Goal: Information Seeking & Learning: Check status

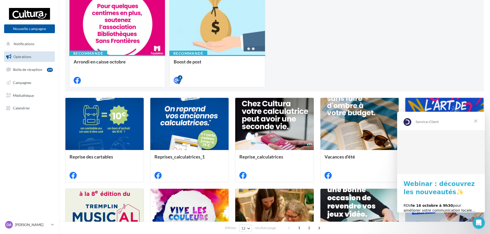
scroll to position [77, 0]
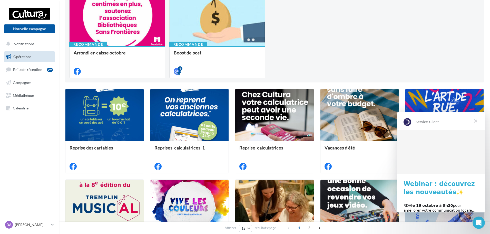
click at [477, 123] on span "Fermer" at bounding box center [476, 121] width 18 height 18
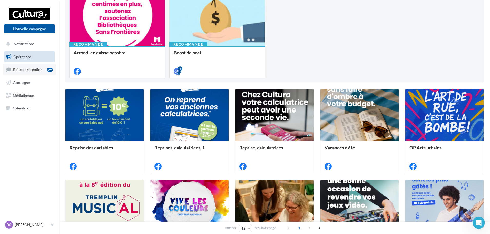
click at [21, 70] on span "Boîte de réception" at bounding box center [27, 69] width 29 height 4
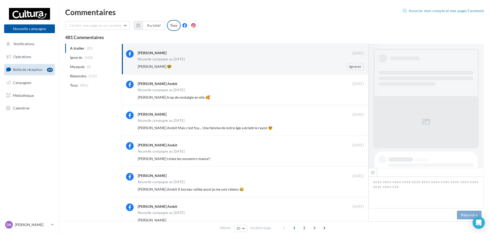
scroll to position [107, 0]
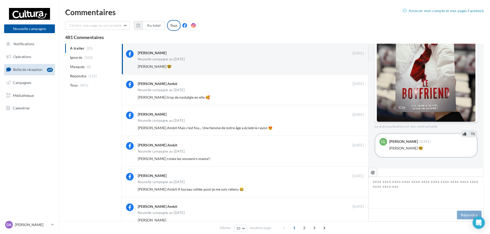
click at [464, 134] on icon at bounding box center [465, 134] width 4 height 4
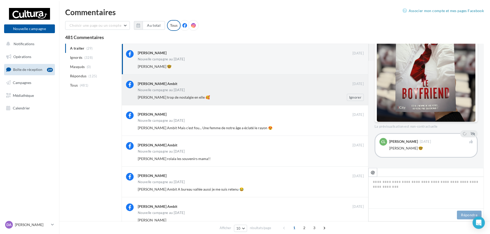
click at [192, 88] on div "Charlène Ambit 06 oct. Nouvelle campagne au 03-10-2025 Emma Sardaby trop de nos…" at bounding box center [251, 91] width 226 height 20
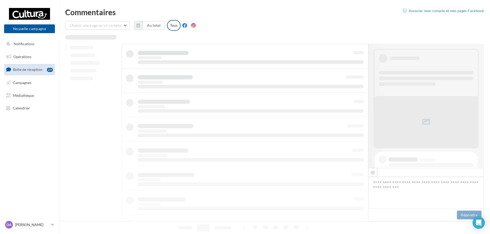
scroll to position [234, 0]
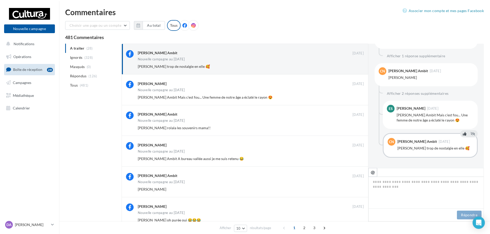
click at [464, 135] on icon at bounding box center [465, 134] width 4 height 4
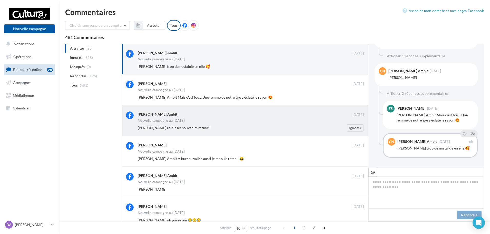
click at [209, 114] on div "Charlène Ambit" at bounding box center [245, 113] width 215 height 5
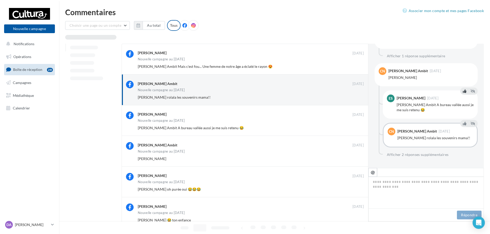
click at [462, 93] on button at bounding box center [465, 91] width 6 height 6
click at [463, 61] on button at bounding box center [465, 64] width 6 height 6
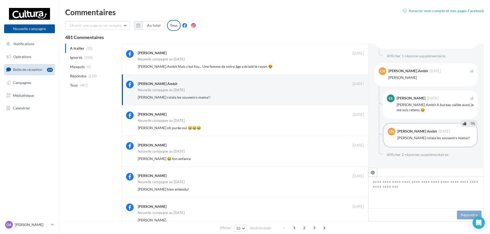
click at [463, 123] on icon at bounding box center [465, 124] width 4 height 4
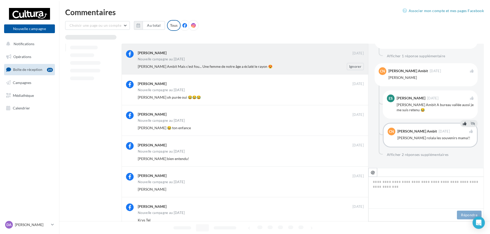
click at [241, 61] on div "Nouvelle campagne au [DATE]" at bounding box center [251, 60] width 226 height 4
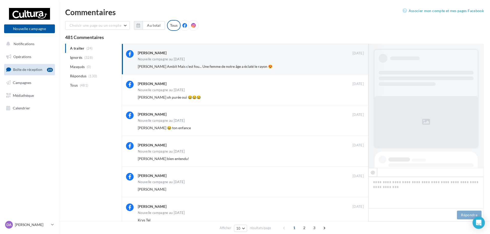
scroll to position [245, 0]
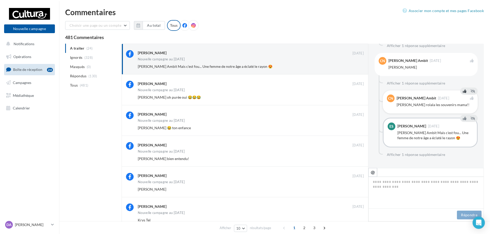
click at [467, 97] on div "Charlène Ambit 05 oct." at bounding box center [433, 98] width 73 height 4
click at [470, 97] on icon at bounding box center [472, 98] width 4 height 4
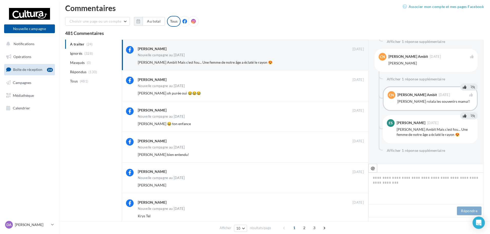
click at [462, 116] on button at bounding box center [465, 116] width 6 height 6
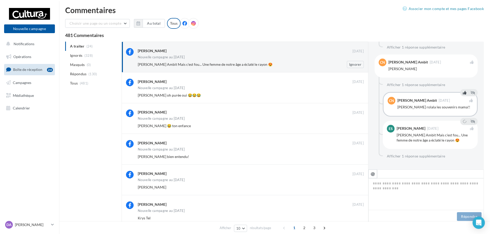
scroll to position [0, 0]
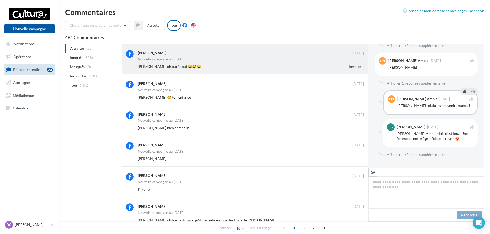
click at [138, 56] on div "Estelle Argibay" at bounding box center [245, 53] width 215 height 6
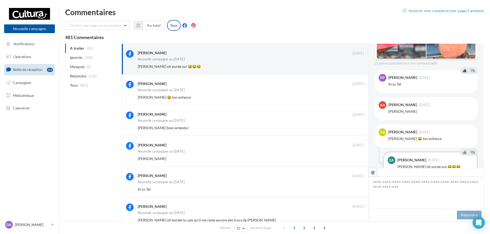
click at [463, 71] on icon at bounding box center [465, 71] width 4 height 4
click at [464, 97] on icon at bounding box center [465, 98] width 4 height 4
click at [464, 124] on icon at bounding box center [465, 125] width 4 height 4
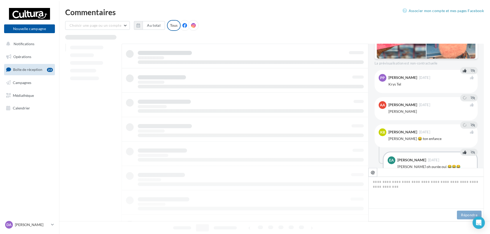
click at [463, 154] on icon at bounding box center [465, 152] width 4 height 4
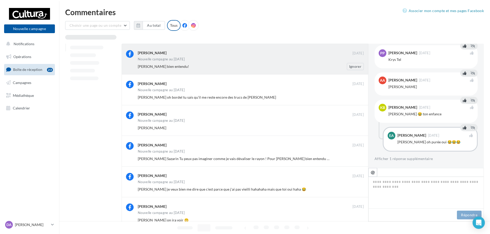
click at [165, 56] on div "Anaïs Salle Sazarin" at bounding box center [245, 53] width 215 height 6
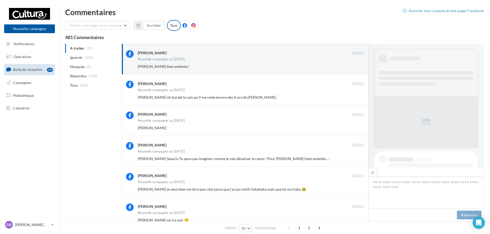
scroll to position [246, 0]
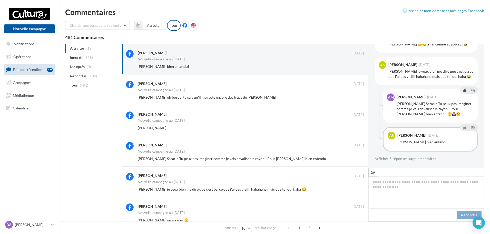
click at [462, 92] on button at bounding box center [465, 90] width 6 height 6
click at [463, 128] on icon at bounding box center [465, 128] width 4 height 4
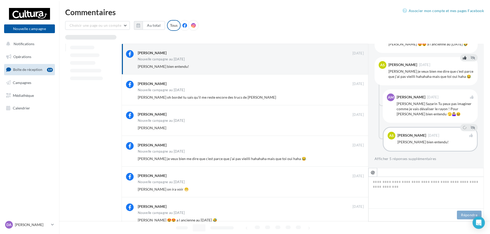
click at [462, 55] on button at bounding box center [465, 58] width 6 height 6
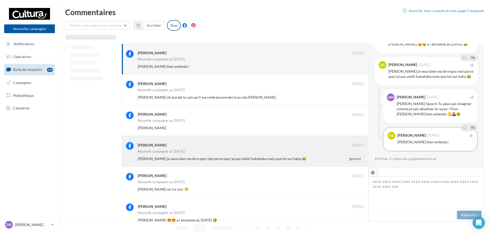
click at [182, 165] on div "Anaïs Salle Sazarin 03 oct. Nouvelle campagne au 03-10-2025 Axelle Maccagnan je…" at bounding box center [245, 151] width 247 height 31
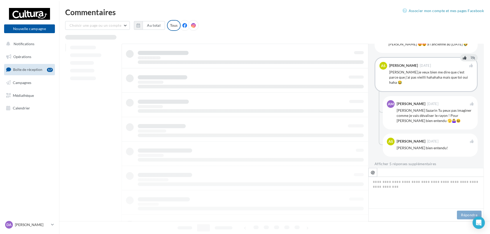
click at [466, 64] on div "Anaïs Salle Sazarin 03 oct." at bounding box center [431, 66] width 84 height 8
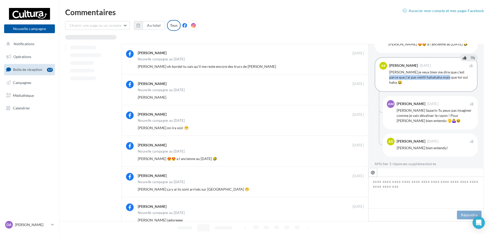
drag, startPoint x: 427, startPoint y: 71, endPoint x: 451, endPoint y: 67, distance: 24.4
click at [450, 70] on div "Axelle Maccagnan je veux bien me dire que c'est parce que j'ai pas vieilli haha…" at bounding box center [431, 77] width 84 height 15
drag, startPoint x: 463, startPoint y: 53, endPoint x: 443, endPoint y: 64, distance: 22.3
click at [443, 64] on div "As Anaïs Salle Sazarin 03 oct. Axelle Maccagnan je veux bien me dire que c'est …" at bounding box center [426, 74] width 103 height 35
click at [439, 70] on div "Axelle Maccagnan je veux bien me dire que c'est parce que j'ai pas vieilli haha…" at bounding box center [431, 77] width 84 height 15
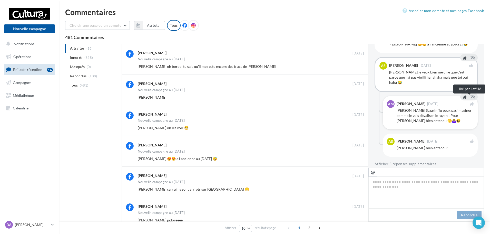
click at [471, 101] on span at bounding box center [472, 103] width 4 height 5
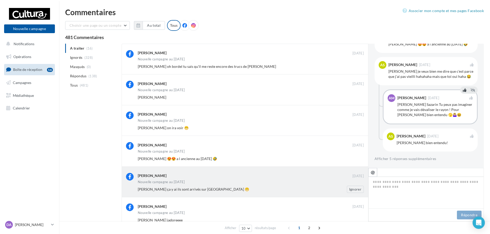
click at [149, 183] on div "Nouvelle campagne au [DATE]" at bounding box center [161, 181] width 47 height 3
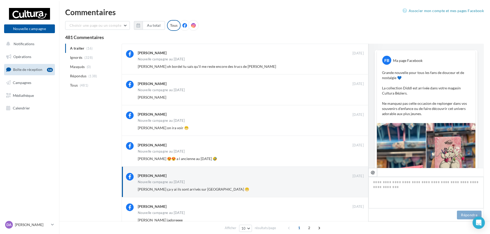
scroll to position [198, 0]
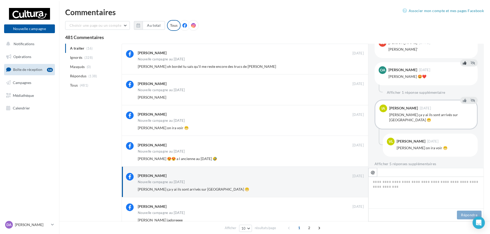
click at [463, 63] on icon at bounding box center [465, 63] width 4 height 4
click at [462, 103] on button at bounding box center [465, 100] width 6 height 6
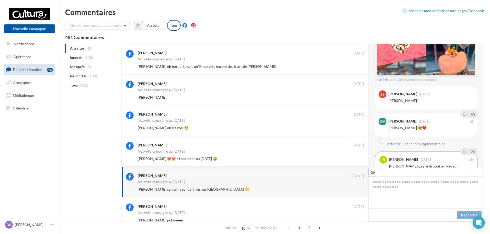
scroll to position [121, 0]
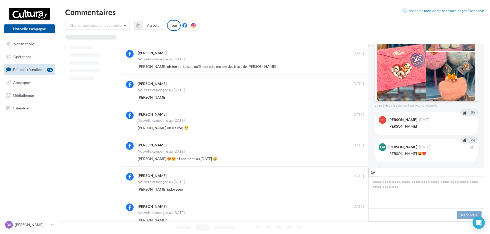
click at [462, 113] on button at bounding box center [465, 113] width 6 height 6
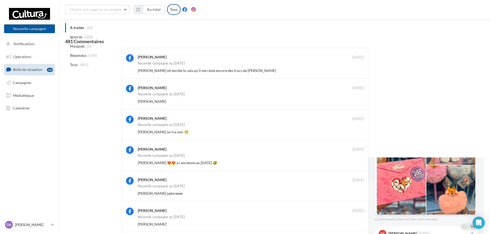
scroll to position [157, 0]
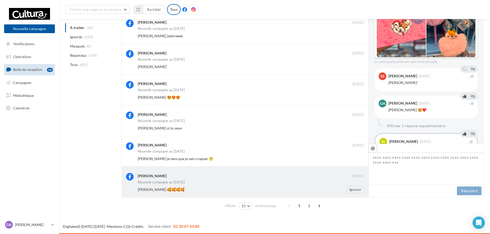
click at [198, 184] on div "Nouvelle campagne au [DATE]" at bounding box center [251, 182] width 226 height 4
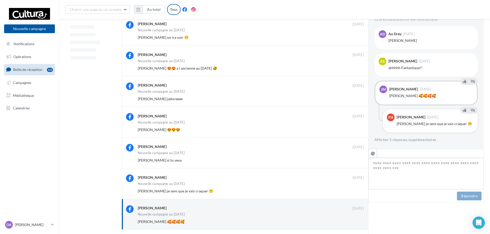
scroll to position [163, 0]
click at [463, 109] on icon at bounding box center [465, 110] width 4 height 4
click at [462, 83] on button at bounding box center [465, 81] width 6 height 6
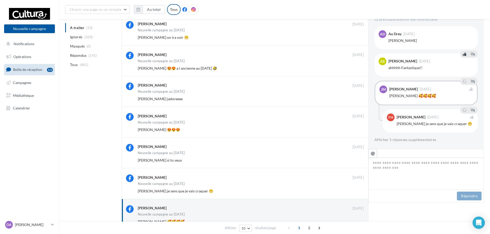
click at [463, 54] on icon at bounding box center [465, 54] width 4 height 4
click at [463, 26] on icon at bounding box center [465, 27] width 4 height 4
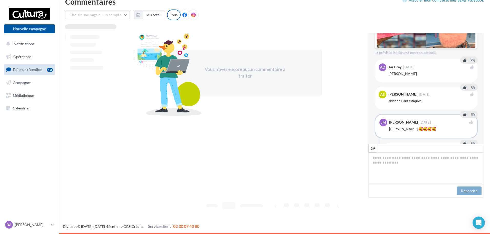
scroll to position [4, 0]
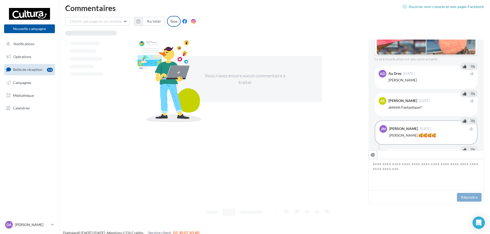
click at [21, 68] on span "Boîte de réception" at bounding box center [27, 69] width 29 height 4
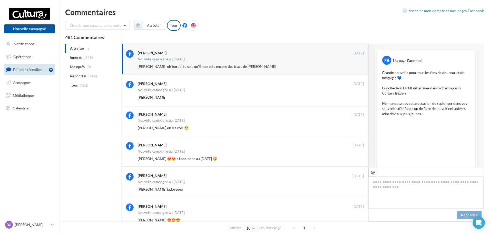
scroll to position [224, 0]
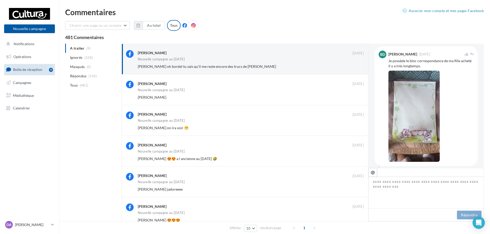
click at [464, 94] on div "FB Ma page Facebook Grande nouvelle pour tous les fans de douceur et de nostalg…" at bounding box center [426, 37] width 103 height 422
click at [462, 205] on button at bounding box center [465, 208] width 6 height 6
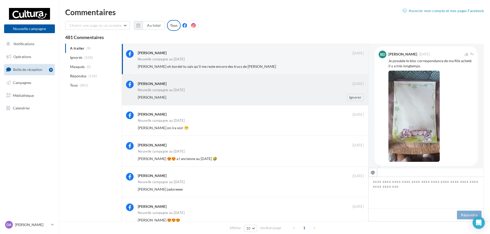
click at [212, 98] on div "Tihako Diamant" at bounding box center [234, 97] width 193 height 5
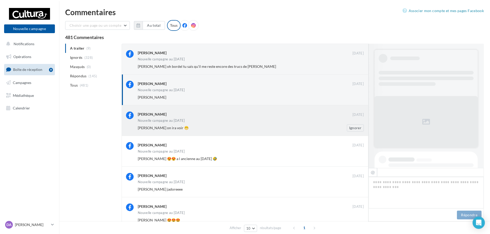
scroll to position [181, 0]
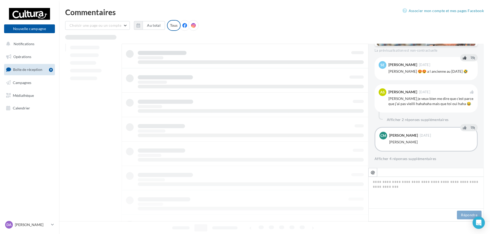
click at [465, 55] on button at bounding box center [465, 58] width 6 height 6
click at [470, 90] on icon at bounding box center [472, 92] width 4 height 4
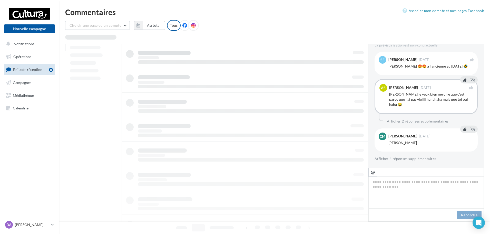
click at [465, 131] on button at bounding box center [465, 129] width 6 height 6
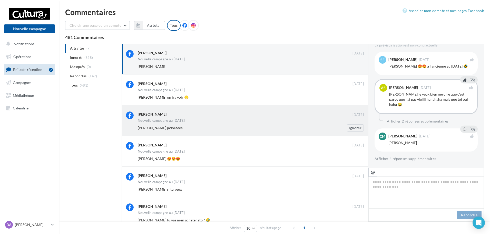
click at [217, 123] on div "Nouvelle campagne au 03-10-2025" at bounding box center [251, 121] width 226 height 4
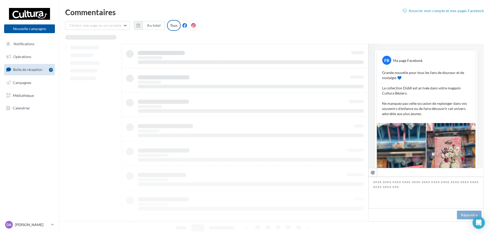
scroll to position [188, 0]
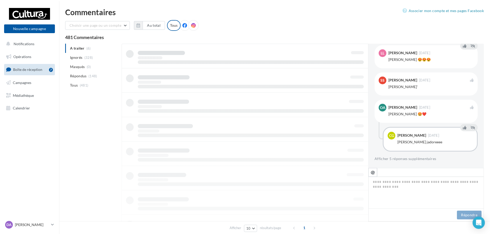
click at [462, 46] on div at bounding box center [469, 46] width 15 height 7
click at [463, 45] on icon at bounding box center [465, 46] width 4 height 4
click at [463, 129] on icon at bounding box center [465, 128] width 4 height 4
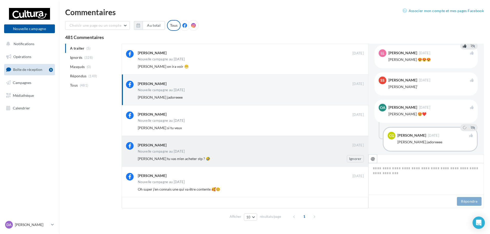
click at [192, 153] on div "Nouvelle campagne au [DATE]" at bounding box center [251, 152] width 226 height 4
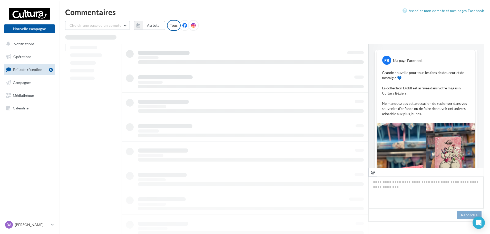
scroll to position [198, 0]
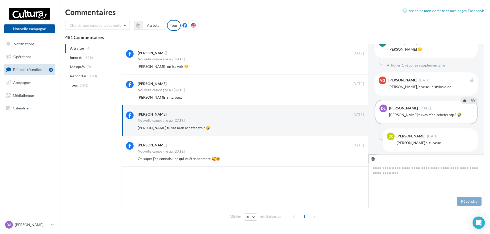
click at [462, 101] on button at bounding box center [465, 100] width 6 height 6
click at [471, 81] on div "VG Virginie Girardot 03 oct. Jordan Grdt je veux un stylos diddl" at bounding box center [426, 83] width 103 height 23
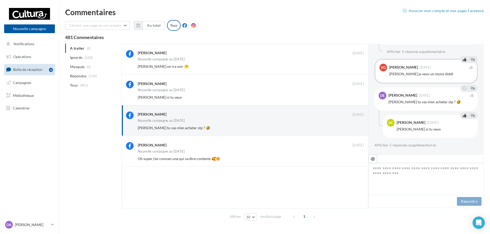
click at [465, 116] on button at bounding box center [465, 115] width 6 height 6
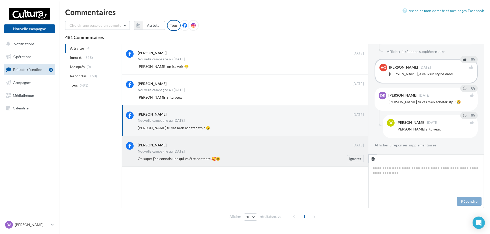
click at [168, 158] on span "Oh super j’en connais une qui va être contente 🥰☺️" at bounding box center [179, 158] width 82 height 4
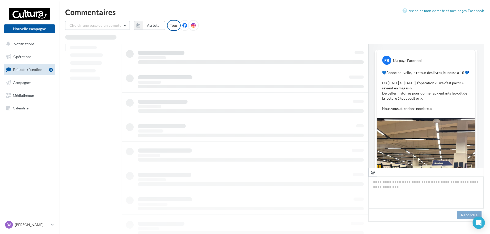
scroll to position [187, 0]
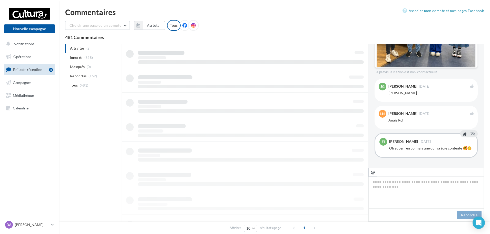
click at [463, 132] on icon at bounding box center [465, 134] width 4 height 4
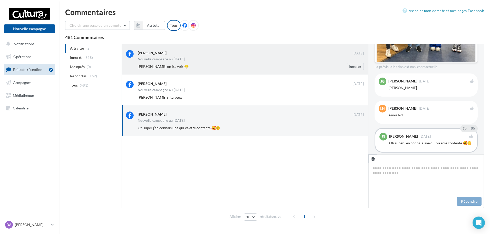
click at [191, 68] on div "Isabelle Azema on ira voir 😁" at bounding box center [234, 66] width 193 height 5
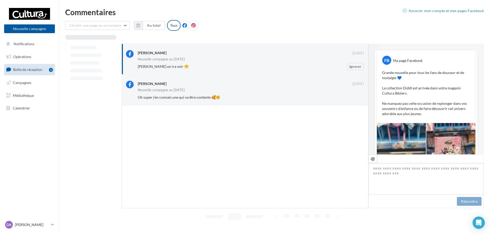
scroll to position [212, 0]
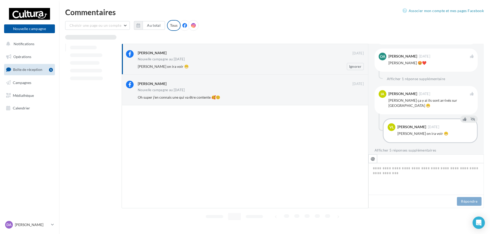
click at [271, 61] on div "Nouvelle campagne au [DATE]" at bounding box center [251, 60] width 226 height 4
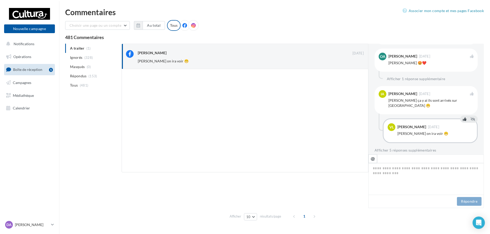
click at [463, 117] on icon at bounding box center [465, 119] width 4 height 4
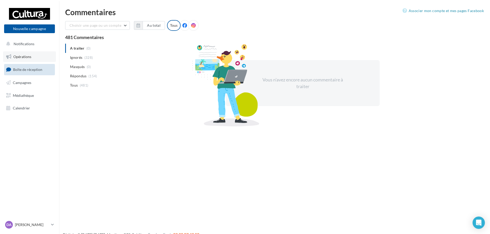
click at [24, 57] on span "Opérations" at bounding box center [22, 56] width 18 height 4
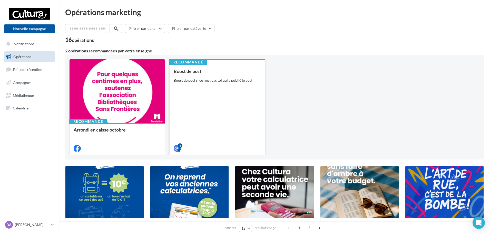
click at [198, 93] on div "Boost de post Boost de post si ce n'est pas toi qui a publié le post" at bounding box center [217, 110] width 87 height 82
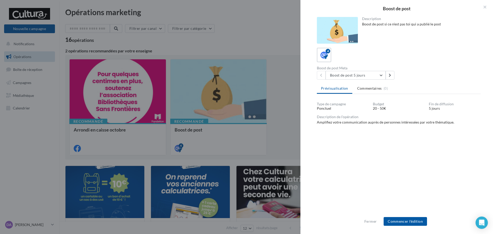
drag, startPoint x: 378, startPoint y: 113, endPoint x: 403, endPoint y: 114, distance: 25.4
click at [398, 113] on div "Type de campagne Ponctuel Budget 20 - 50€ Fin de diffusion 5 jours Description …" at bounding box center [399, 113] width 164 height 23
click at [403, 114] on div "Type de campagne Ponctuel Budget 20 - 50€ Fin de diffusion 5 jours Description …" at bounding box center [399, 113] width 164 height 23
drag, startPoint x: 328, startPoint y: 119, endPoint x: 406, endPoint y: 132, distance: 78.9
click at [406, 132] on div "Type de campagne Ponctuel Budget 20 - 50€ Fin de diffusion 5 jours Description …" at bounding box center [399, 160] width 164 height 116
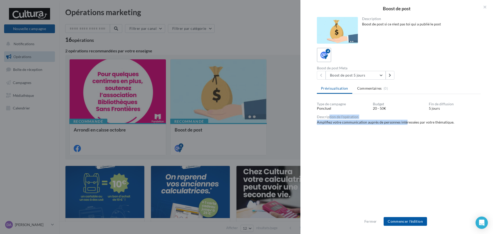
click at [406, 132] on div "Type de campagne Ponctuel Budget 20 - 50€ Fin de diffusion 5 jours Description …" at bounding box center [399, 160] width 164 height 116
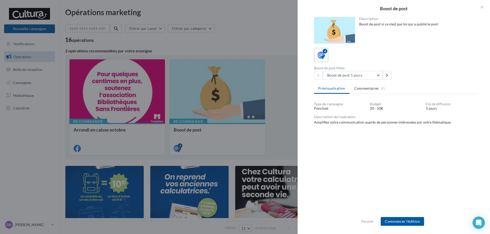
click at [258, 21] on div at bounding box center [245, 117] width 490 height 234
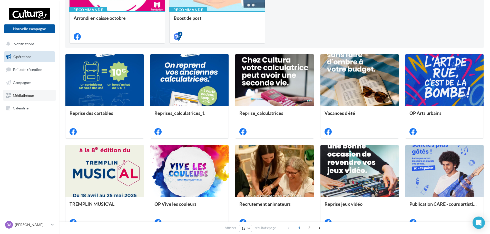
scroll to position [103, 0]
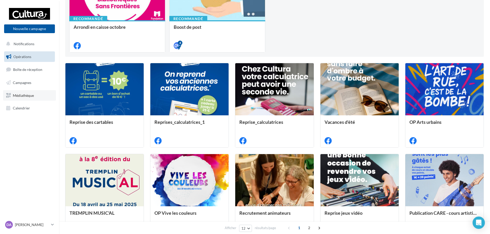
click at [25, 94] on span "Médiathèque" at bounding box center [23, 95] width 21 height 4
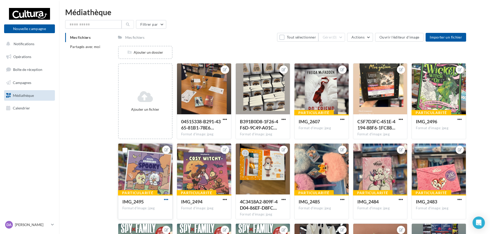
click at [167, 201] on span "button" at bounding box center [166, 199] width 4 height 4
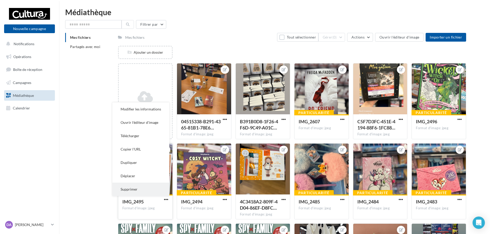
click at [157, 193] on button "Supprimer" at bounding box center [140, 189] width 57 height 13
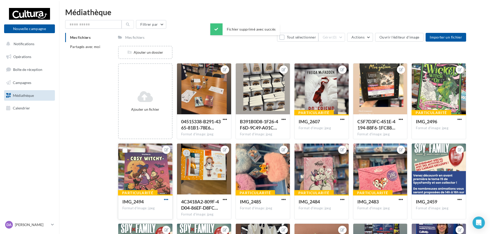
click at [166, 198] on span "button" at bounding box center [166, 199] width 4 height 4
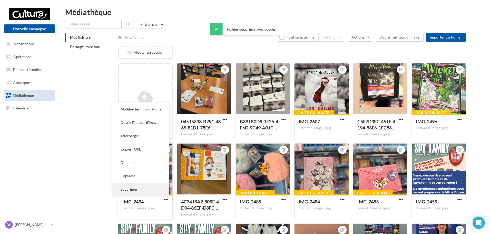
click at [148, 192] on button "Supprimer" at bounding box center [140, 189] width 57 height 13
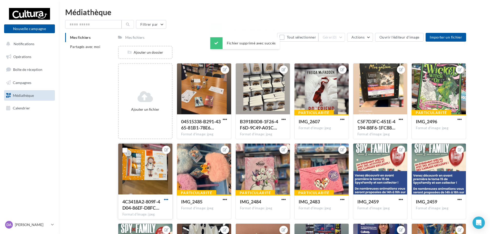
click at [167, 198] on span "button" at bounding box center [166, 199] width 4 height 4
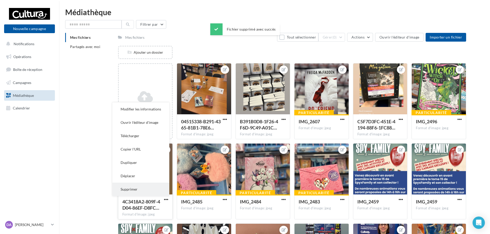
click at [145, 184] on button "Supprimer" at bounding box center [140, 189] width 57 height 13
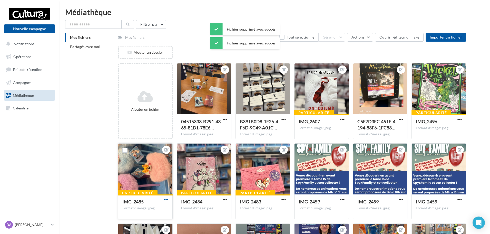
click at [164, 197] on span "button" at bounding box center [166, 199] width 4 height 4
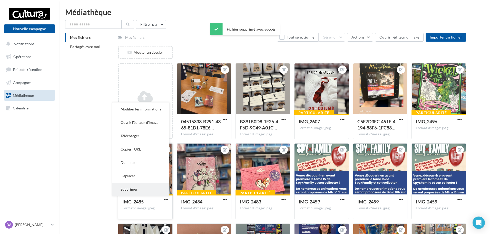
click at [144, 193] on button "Supprimer" at bounding box center [140, 189] width 57 height 13
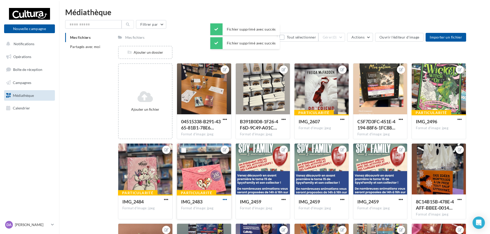
click at [223, 197] on span "button" at bounding box center [225, 199] width 4 height 4
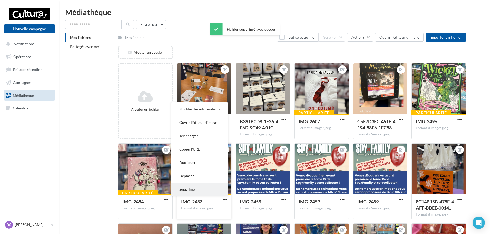
click at [191, 187] on button "Supprimer" at bounding box center [199, 189] width 57 height 13
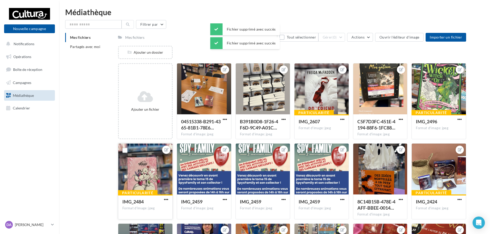
click at [168, 197] on div "Particularité IMG_2484 Format d'image: jpeg" at bounding box center [145, 206] width 54 height 24
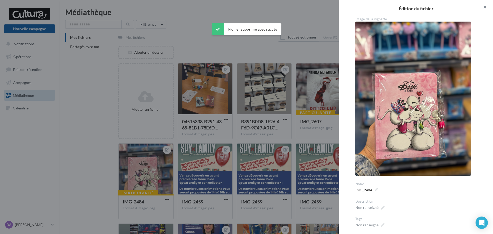
click at [483, 7] on button "button" at bounding box center [482, 7] width 21 height 15
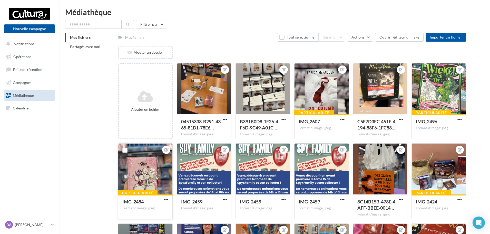
click at [168, 197] on div at bounding box center [166, 199] width 6 height 5
click at [166, 198] on span "button" at bounding box center [166, 199] width 4 height 4
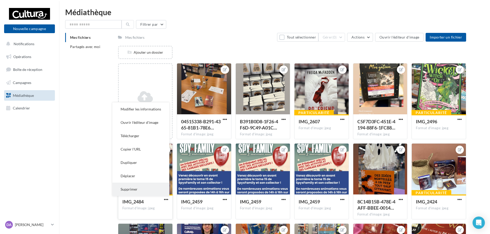
click at [140, 188] on button "Supprimer" at bounding box center [140, 189] width 57 height 13
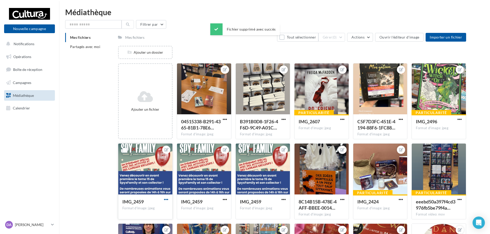
click at [165, 199] on span "button" at bounding box center [166, 199] width 4 height 4
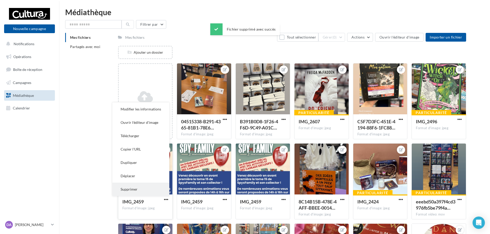
click at [135, 187] on button "Supprimer" at bounding box center [140, 189] width 57 height 13
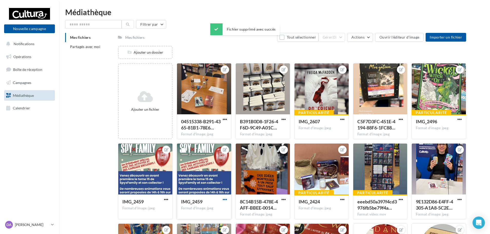
click at [225, 200] on span "button" at bounding box center [225, 199] width 4 height 4
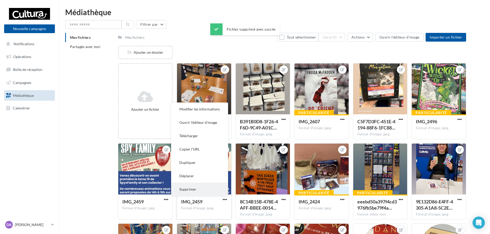
click at [186, 189] on button "Supprimer" at bounding box center [199, 189] width 57 height 13
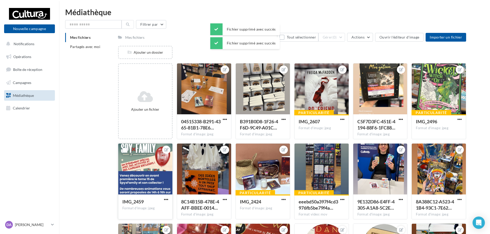
click at [168, 196] on div "IMG_2459 Format d'image: jpeg" at bounding box center [145, 206] width 54 height 24
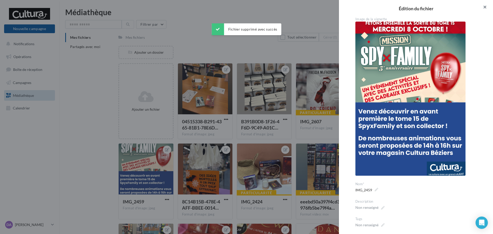
click at [486, 4] on button "button" at bounding box center [482, 7] width 21 height 15
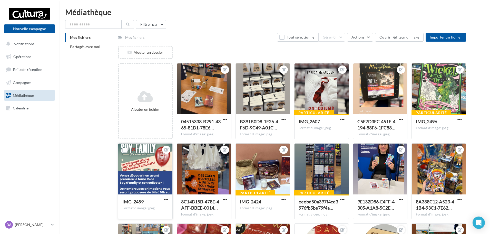
click at [169, 198] on div "IMG_2459 Format d'image: jpeg" at bounding box center [145, 206] width 54 height 24
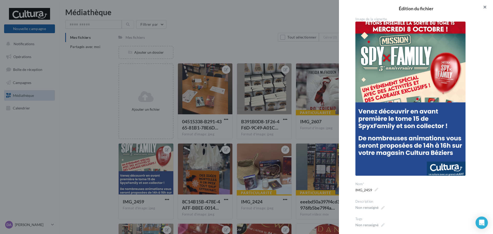
click at [480, 7] on button "button" at bounding box center [482, 7] width 21 height 15
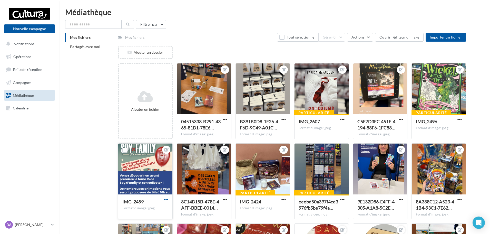
click at [167, 198] on span "button" at bounding box center [166, 199] width 4 height 4
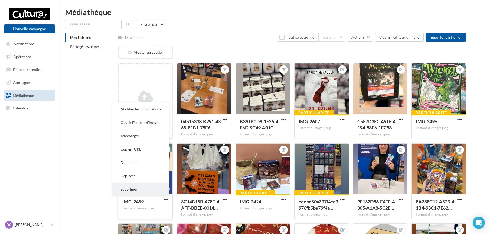
click at [146, 187] on button "Supprimer" at bounding box center [140, 189] width 57 height 13
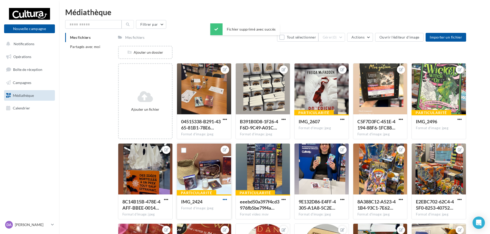
click at [225, 200] on span "button" at bounding box center [225, 199] width 4 height 4
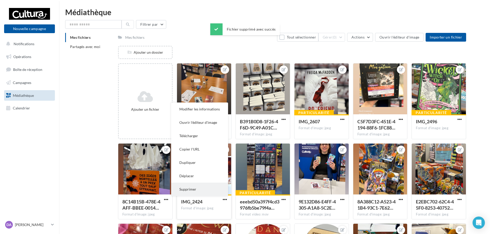
click at [197, 185] on button "Supprimer" at bounding box center [199, 189] width 57 height 13
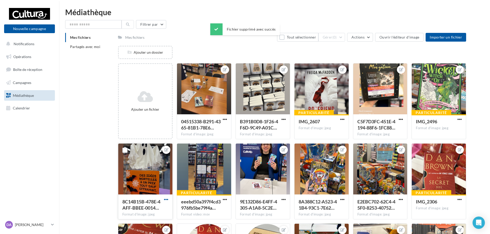
click at [166, 199] on span "button" at bounding box center [166, 199] width 4 height 4
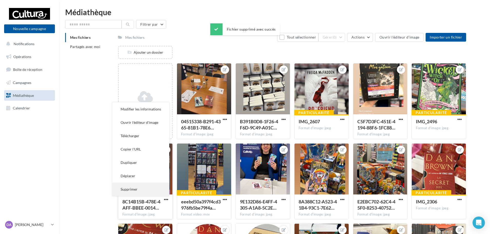
click at [147, 186] on button "Supprimer" at bounding box center [140, 189] width 57 height 13
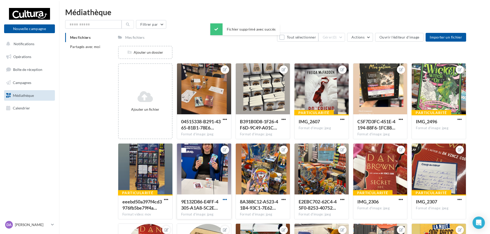
click at [226, 199] on span "button" at bounding box center [225, 199] width 4 height 4
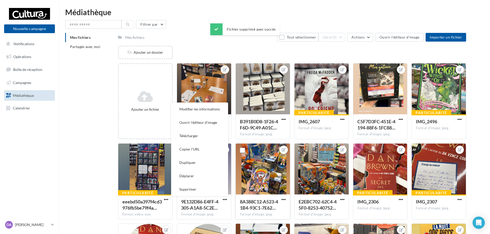
click at [281, 202] on div at bounding box center [284, 199] width 6 height 5
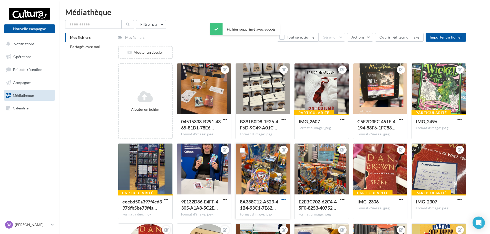
click at [282, 198] on span "button" at bounding box center [284, 199] width 4 height 4
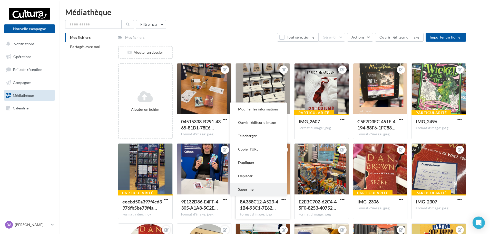
click at [253, 191] on button "Supprimer" at bounding box center [258, 189] width 57 height 13
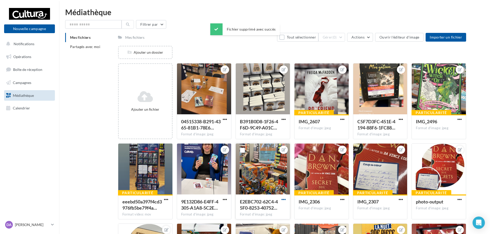
click at [284, 198] on span "button" at bounding box center [284, 199] width 4 height 4
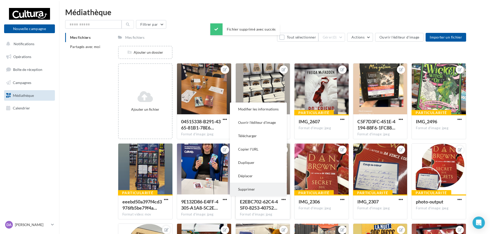
click at [259, 189] on button "Supprimer" at bounding box center [258, 189] width 57 height 13
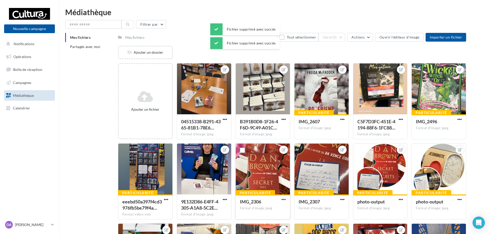
click at [282, 197] on span "button" at bounding box center [284, 199] width 4 height 4
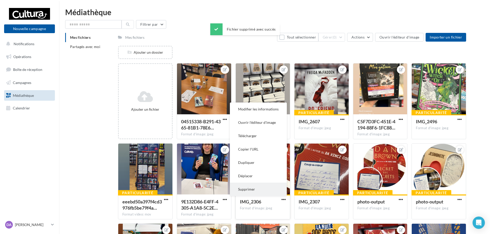
click at [253, 193] on button "Supprimer" at bounding box center [258, 189] width 57 height 13
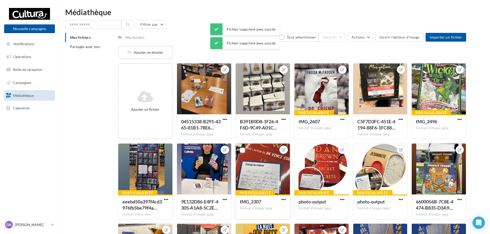
click at [281, 200] on button "button" at bounding box center [284, 199] width 6 height 5
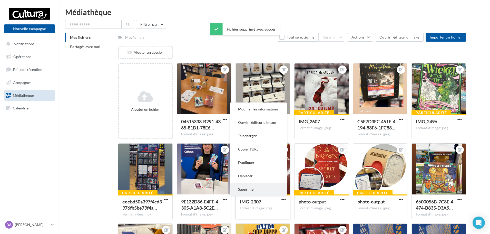
click at [268, 192] on button "Supprimer" at bounding box center [258, 189] width 57 height 13
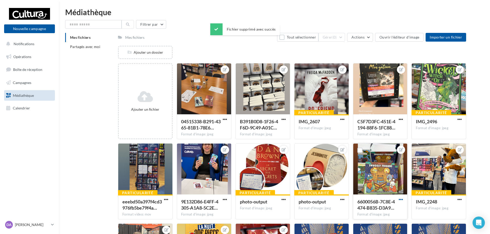
click at [400, 199] on span "button" at bounding box center [401, 199] width 4 height 4
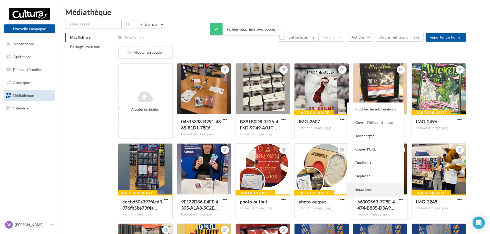
click at [358, 190] on button "Supprimer" at bounding box center [375, 189] width 57 height 13
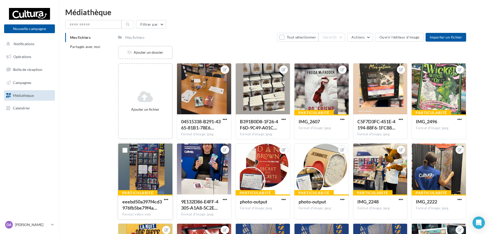
click at [167, 197] on div at bounding box center [166, 199] width 6 height 5
click at [164, 199] on button "button" at bounding box center [166, 199] width 6 height 5
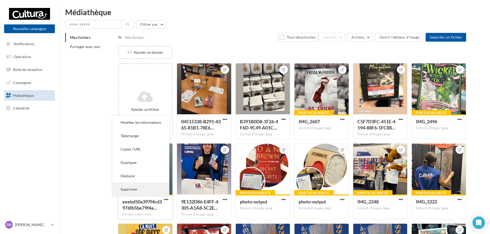
click at [150, 190] on button "Supprimer" at bounding box center [140, 189] width 57 height 13
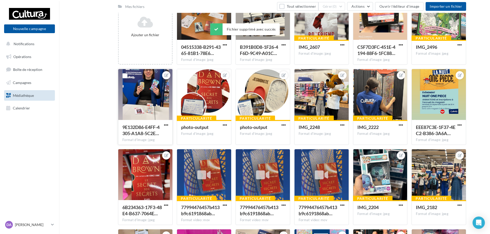
scroll to position [77, 0]
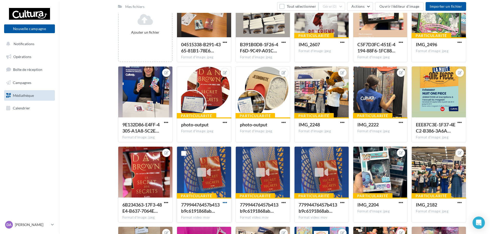
click at [225, 204] on span "button" at bounding box center [225, 202] width 4 height 4
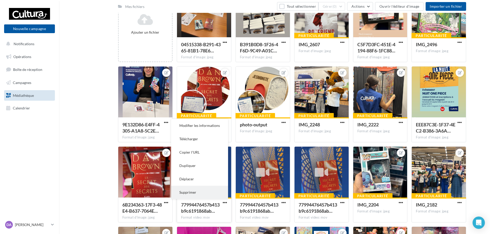
click at [200, 193] on button "Supprimer" at bounding box center [199, 192] width 57 height 13
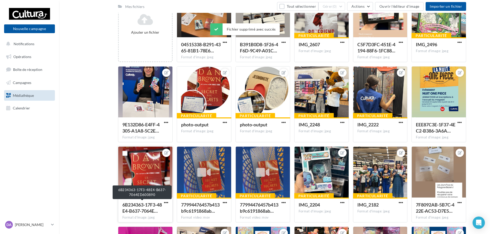
click at [161, 202] on div "6B234363-17F3-48E4-B637-7064E…" at bounding box center [142, 208] width 40 height 12
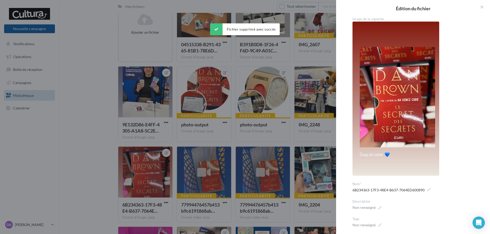
click at [164, 202] on div at bounding box center [245, 117] width 490 height 234
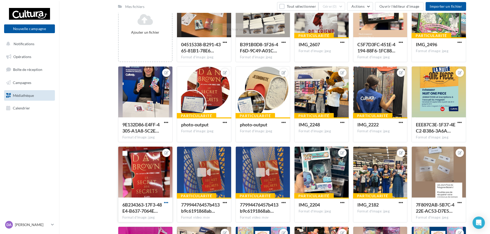
click at [166, 200] on span "button" at bounding box center [166, 202] width 4 height 4
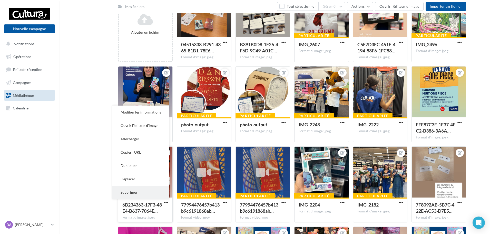
click at [150, 188] on button "Supprimer" at bounding box center [140, 192] width 57 height 13
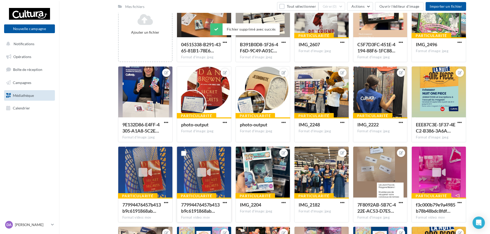
click at [227, 201] on button "button" at bounding box center [225, 202] width 6 height 5
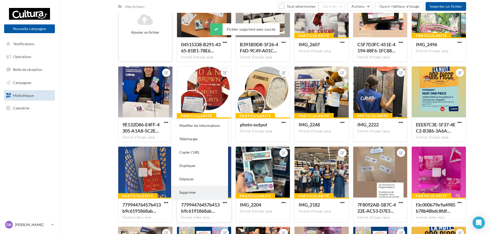
click at [212, 191] on button "Supprimer" at bounding box center [199, 192] width 57 height 13
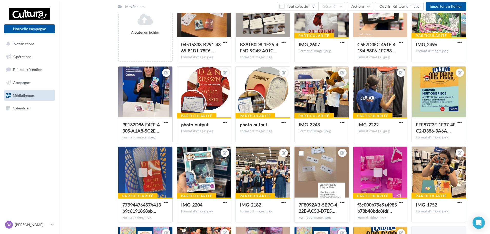
click at [345, 202] on button "button" at bounding box center [342, 202] width 6 height 5
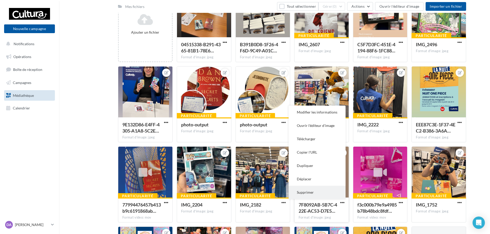
click at [304, 192] on button "Supprimer" at bounding box center [317, 192] width 57 height 13
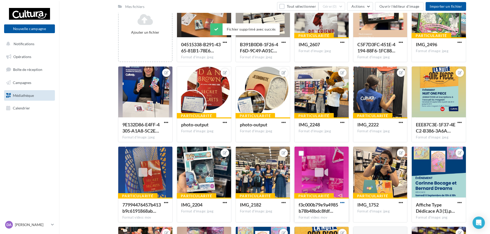
click at [341, 202] on span "button" at bounding box center [342, 202] width 4 height 4
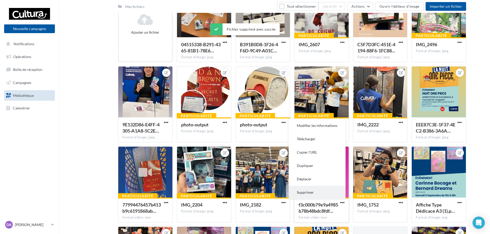
click at [309, 193] on button "Supprimer" at bounding box center [317, 192] width 57 height 13
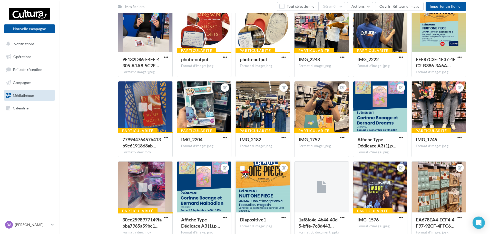
scroll to position [154, 0]
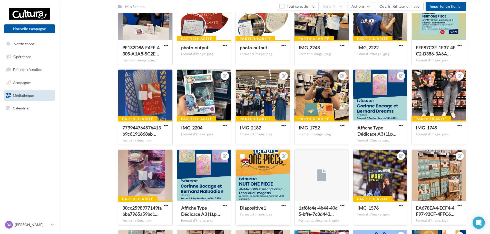
click at [288, 207] on div "Diapositive1 Format d'image: jpeg" at bounding box center [263, 212] width 54 height 24
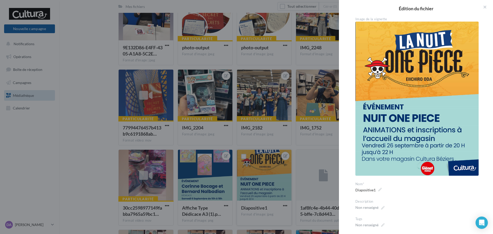
click at [288, 207] on div at bounding box center [246, 117] width 493 height 234
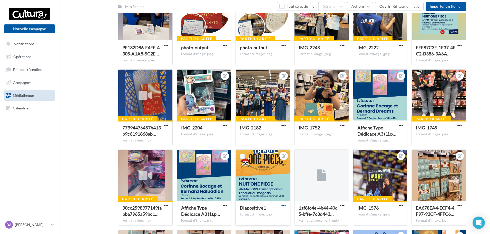
click at [285, 204] on span "button" at bounding box center [284, 205] width 4 height 4
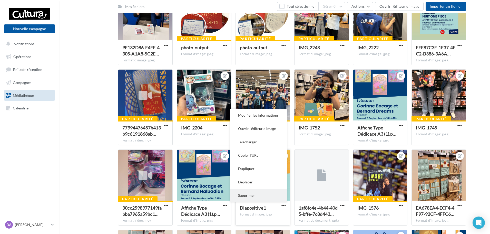
click at [267, 197] on button "Supprimer" at bounding box center [258, 195] width 57 height 13
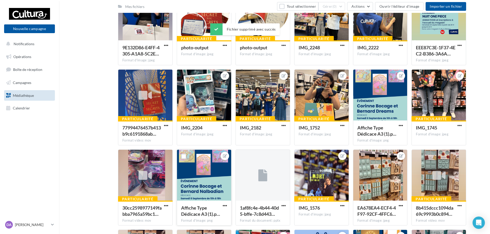
click at [227, 205] on button "button" at bounding box center [225, 205] width 6 height 5
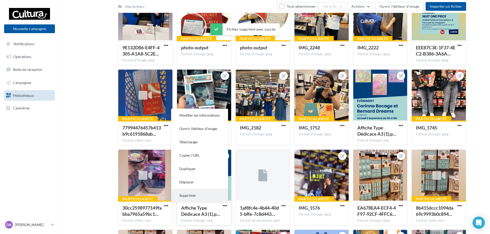
click at [195, 192] on button "Supprimer" at bounding box center [199, 195] width 57 height 13
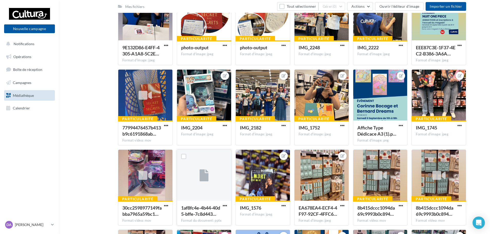
click at [227, 207] on button "button" at bounding box center [225, 205] width 6 height 5
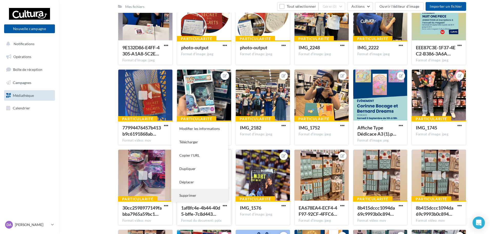
click at [199, 195] on button "Supprimer" at bounding box center [199, 195] width 57 height 13
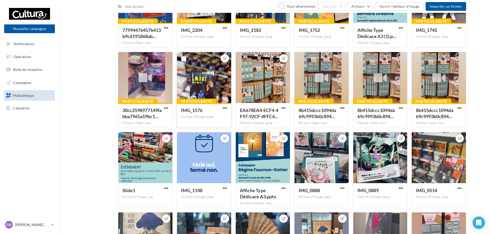
scroll to position [332, 0]
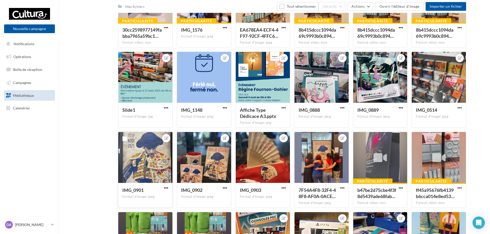
click at [166, 185] on div at bounding box center [166, 187] width 6 height 5
click at [163, 190] on button "button" at bounding box center [166, 188] width 6 height 5
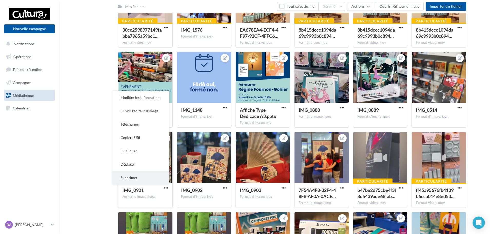
click at [138, 183] on button "Supprimer" at bounding box center [140, 177] width 57 height 13
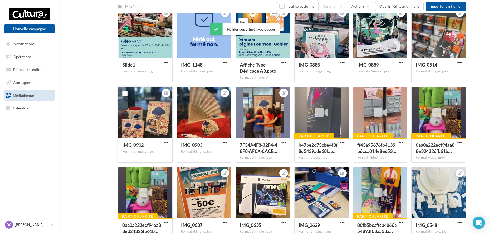
scroll to position [460, 0]
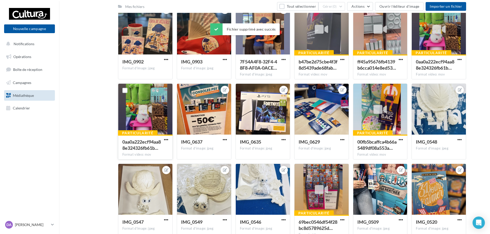
click at [163, 136] on div "Particularité 0aa0a222ecf94aa88e324326fb61b… Format video: mov" at bounding box center [145, 147] width 54 height 24
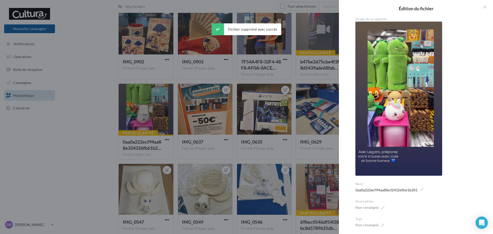
click at [159, 125] on div at bounding box center [246, 117] width 493 height 234
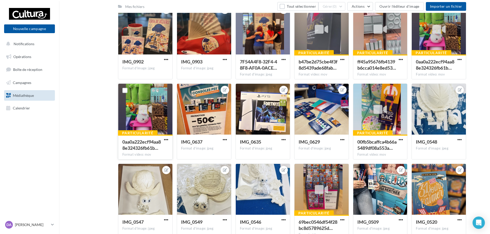
click at [166, 135] on div "Particularité 0aa0a222ecf94aa88e324326fb61b… Format video: mov" at bounding box center [145, 147] width 54 height 24
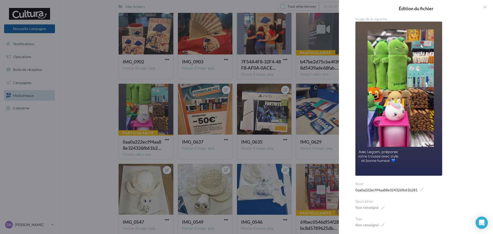
click at [173, 148] on div at bounding box center [246, 117] width 493 height 234
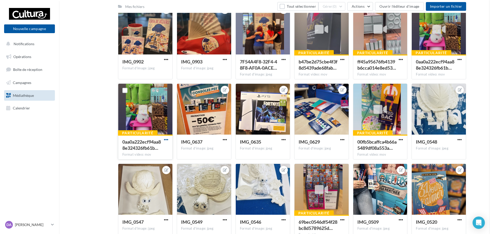
click at [166, 139] on span "button" at bounding box center [166, 139] width 4 height 4
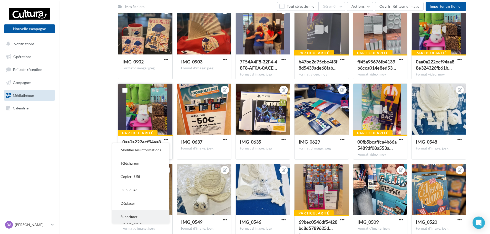
click at [136, 215] on button "Supprimer" at bounding box center [140, 216] width 57 height 13
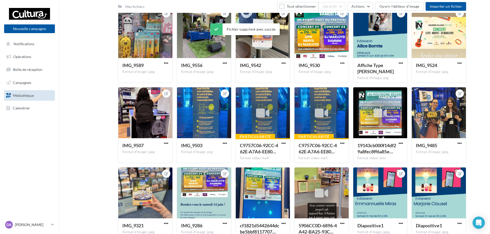
scroll to position [1114, 0]
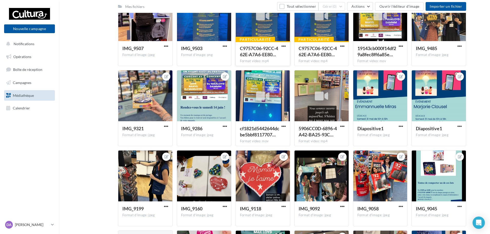
click at [287, 47] on div "Particularité C9757C06-92CC-462E-A7A6-EE80… Format video: mp4" at bounding box center [263, 53] width 54 height 24
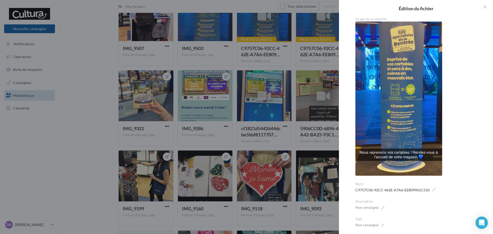
click at [276, 40] on div at bounding box center [246, 117] width 493 height 234
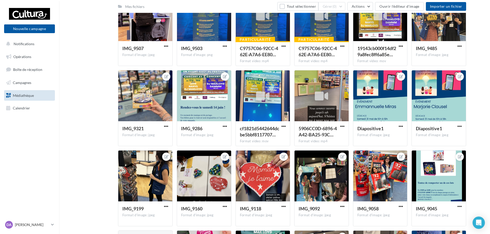
click at [281, 46] on button "button" at bounding box center [284, 46] width 6 height 5
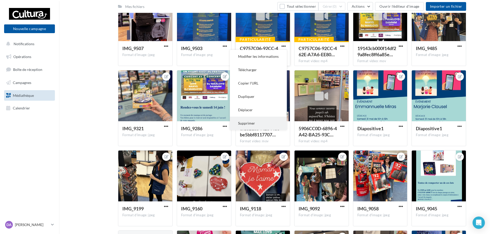
click at [247, 125] on button "Supprimer" at bounding box center [258, 123] width 57 height 13
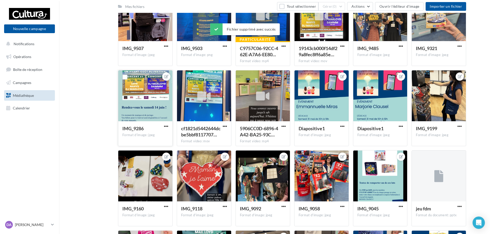
click at [165, 129] on button "button" at bounding box center [166, 126] width 6 height 5
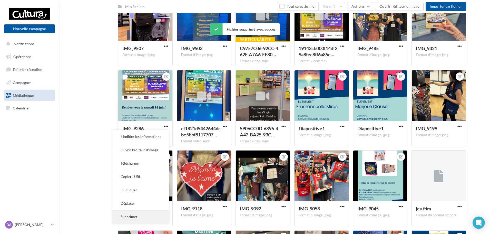
click at [137, 220] on button "Supprimer" at bounding box center [140, 216] width 57 height 13
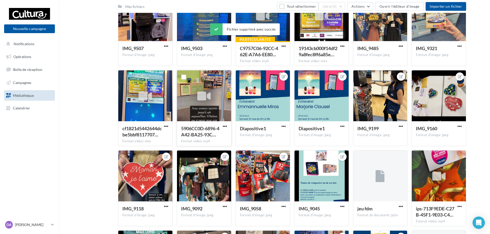
click at [222, 129] on div at bounding box center [225, 126] width 6 height 5
click at [223, 127] on span "button" at bounding box center [225, 126] width 4 height 4
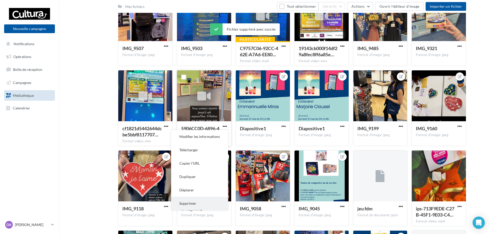
click at [183, 205] on button "Supprimer" at bounding box center [199, 203] width 57 height 13
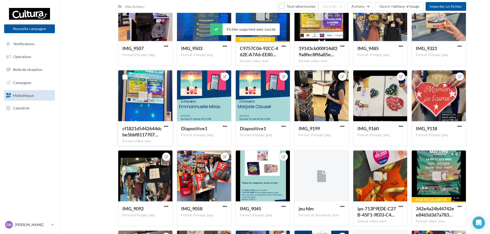
click at [162, 123] on div "cf1821d5442644dcbe5bbf8117707… Format video: mov" at bounding box center [145, 133] width 54 height 24
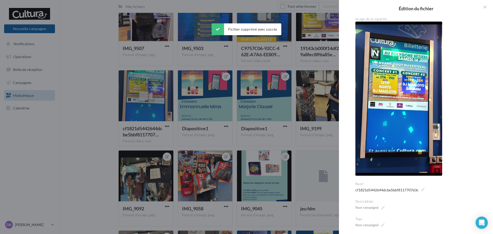
click at [164, 128] on div at bounding box center [246, 117] width 493 height 234
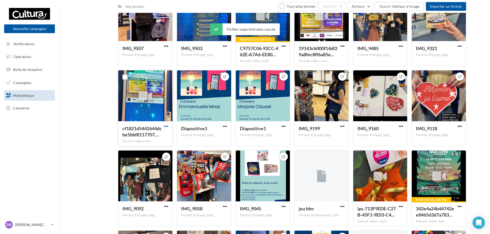
click at [166, 128] on span "button" at bounding box center [166, 126] width 4 height 4
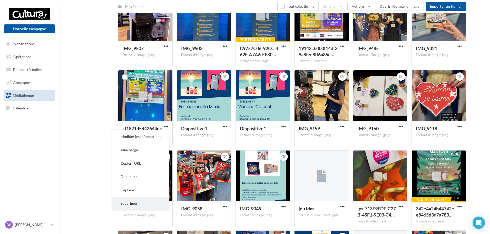
click at [127, 203] on button "Supprimer" at bounding box center [140, 203] width 57 height 13
click at [127, 203] on div "IMG_9092 Format d'image: jpeg" at bounding box center [145, 213] width 54 height 24
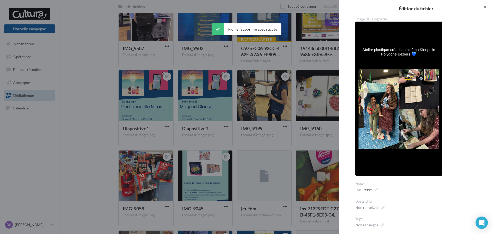
click at [482, 9] on button "button" at bounding box center [482, 7] width 21 height 15
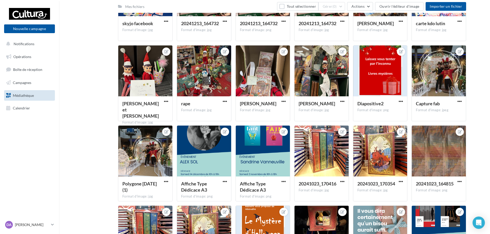
scroll to position [1973, 0]
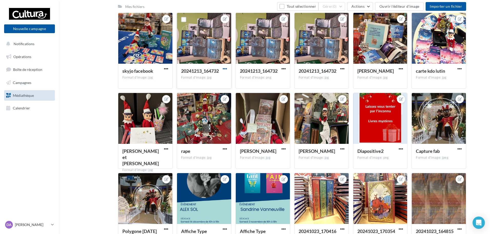
click at [223, 69] on span "button" at bounding box center [225, 68] width 4 height 4
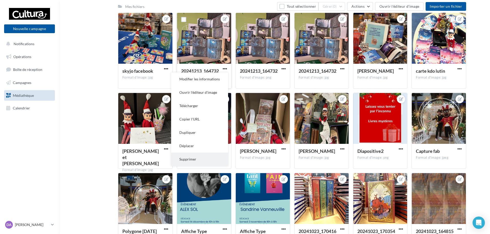
click at [184, 162] on button "Supprimer" at bounding box center [199, 158] width 57 height 13
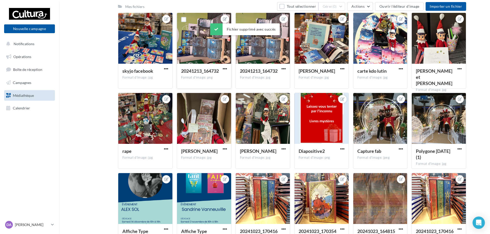
click at [222, 70] on button "button" at bounding box center [225, 68] width 6 height 5
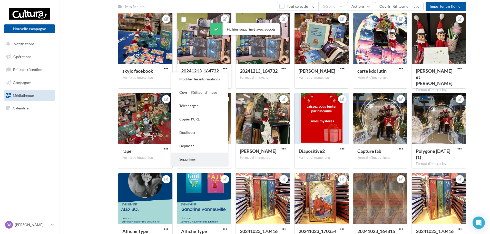
click at [204, 159] on button "Supprimer" at bounding box center [199, 158] width 57 height 13
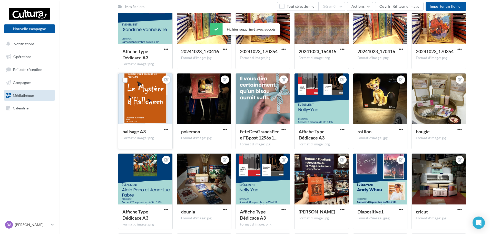
scroll to position [2178, 0]
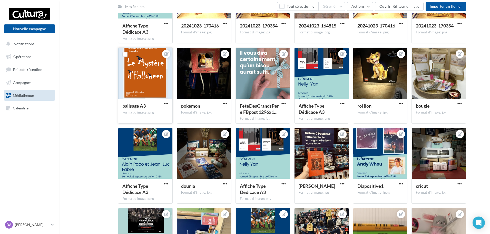
click at [134, 82] on div at bounding box center [145, 73] width 54 height 51
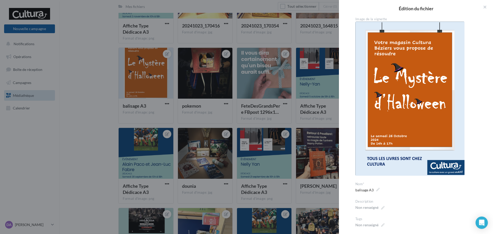
click at [54, 60] on div at bounding box center [246, 117] width 493 height 234
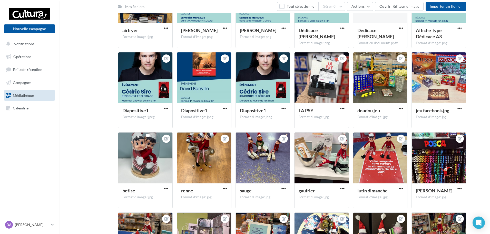
scroll to position [1699, 0]
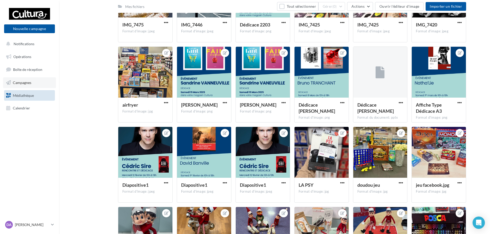
click at [37, 83] on link "Campagnes" at bounding box center [29, 82] width 53 height 11
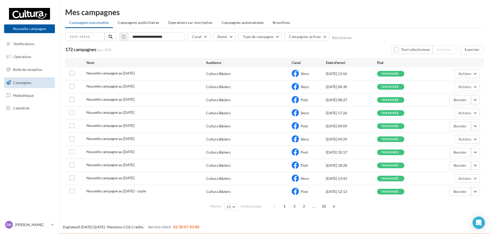
click at [211, 63] on div "Audience" at bounding box center [248, 62] width 85 height 5
click at [353, 76] on div "Nouvelle campagne au [DATE] Cultura Béziers Story [DATE] 13:56 terminée Actions" at bounding box center [274, 73] width 419 height 13
click at [112, 98] on span "Nouvelle campagne au [DATE]" at bounding box center [111, 99] width 48 height 4
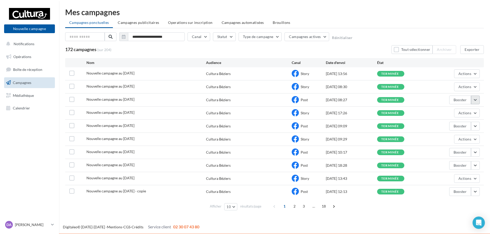
click at [475, 99] on button "button" at bounding box center [475, 99] width 9 height 9
click at [449, 113] on button "Voir les résultats" at bounding box center [454, 111] width 51 height 13
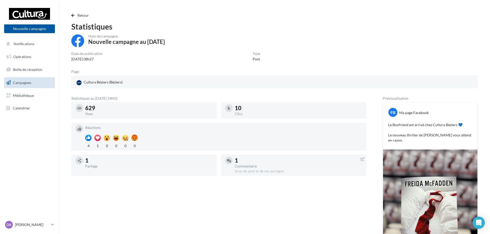
click at [126, 111] on div "629 Vues" at bounding box center [149, 110] width 128 height 10
click at [127, 112] on div "629 Vues" at bounding box center [149, 110] width 128 height 10
drag, startPoint x: 208, startPoint y: 146, endPoint x: 282, endPoint y: 155, distance: 74.2
click at [281, 155] on div "629 Vues 10 Clics Réactions 4 5 0 0 0 0 1 Partage 1 Commentaire Issus du post e…" at bounding box center [220, 141] width 299 height 78
click at [282, 155] on div "1 Commentaire Issus du post et de ses partages" at bounding box center [294, 165] width 146 height 21
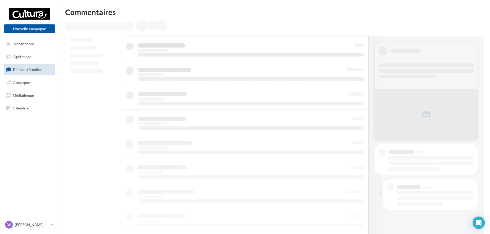
click at [39, 66] on link "Boîte de réception" at bounding box center [29, 69] width 53 height 11
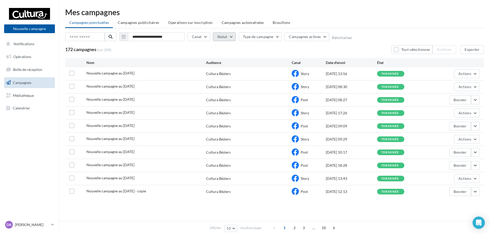
click at [228, 39] on button "Statut" at bounding box center [224, 36] width 23 height 9
click at [238, 34] on div "**********" at bounding box center [274, 37] width 419 height 11
click at [202, 33] on button "Canal" at bounding box center [199, 36] width 23 height 9
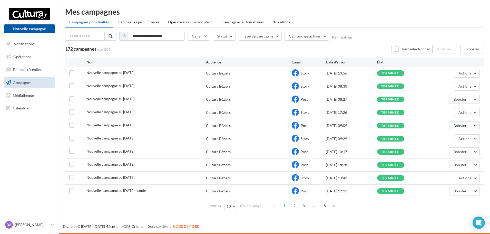
drag, startPoint x: 139, startPoint y: 70, endPoint x: 309, endPoint y: 79, distance: 170.2
click at [308, 79] on div "Nouvelle campagne au [DATE] Cultura Béziers Story [DATE] 13:56 terminée Actions" at bounding box center [274, 73] width 419 height 13
click at [309, 79] on div "Nouvelle campagne au [DATE] Cultura Béziers Story [DATE] 13:56 terminée Actions" at bounding box center [274, 73] width 419 height 13
click at [466, 119] on div "Nouvelle campagne au [DATE] Cultura Béziers Story [DATE] 17:26 terminée Actions" at bounding box center [274, 112] width 419 height 13
click at [467, 113] on span "Actions" at bounding box center [465, 112] width 13 height 4
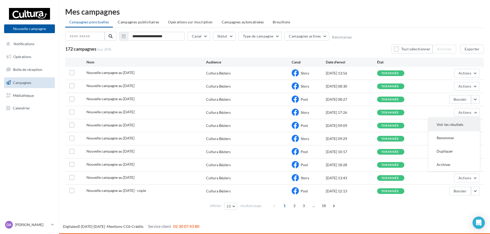
click at [451, 128] on button "Voir les résultats" at bounding box center [454, 124] width 51 height 13
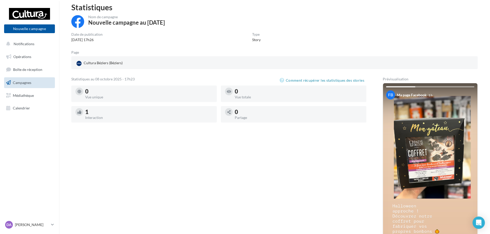
scroll to position [70, 0]
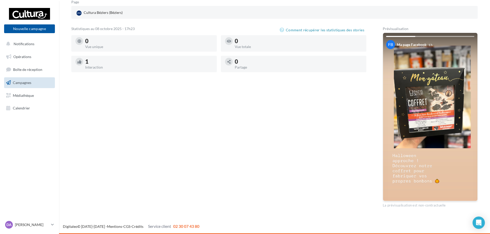
drag, startPoint x: 85, startPoint y: 60, endPoint x: 103, endPoint y: 63, distance: 18.9
click at [103, 63] on div "1 Interaction" at bounding box center [143, 64] width 137 height 12
click at [103, 63] on div "1" at bounding box center [149, 62] width 128 height 6
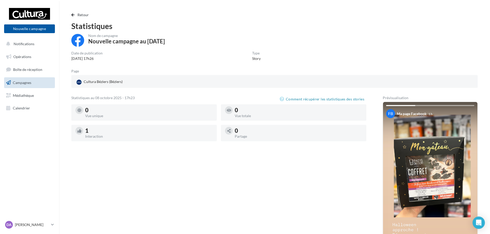
scroll to position [0, 0]
